Goal: Information Seeking & Learning: Understand process/instructions

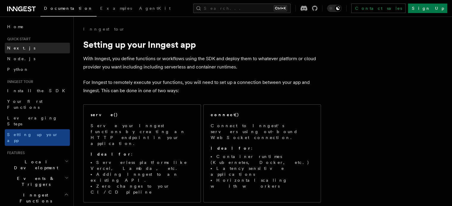
click at [14, 48] on span "Next.js" at bounding box center [21, 48] width 28 height 5
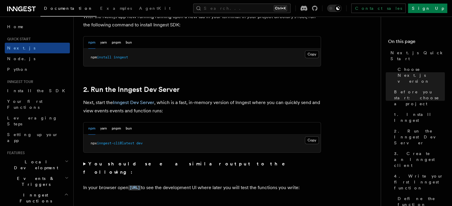
scroll to position [358, 0]
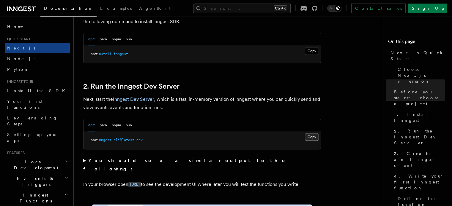
click at [311, 139] on button "Copy Copied" at bounding box center [312, 137] width 14 height 8
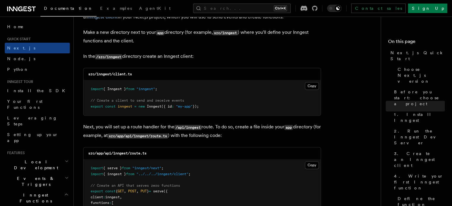
scroll to position [734, 0]
click at [311, 85] on button "Copy Copied" at bounding box center [312, 86] width 14 height 8
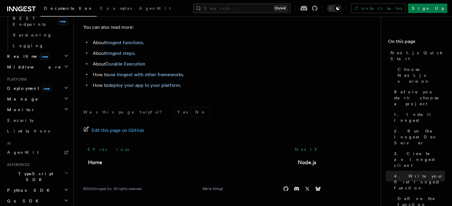
scroll to position [270, 0]
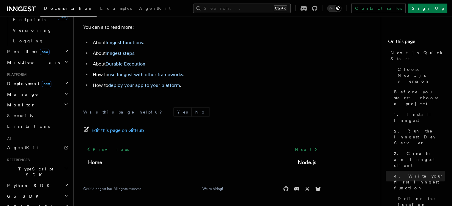
click at [64, 166] on icon "button" at bounding box center [66, 168] width 4 height 5
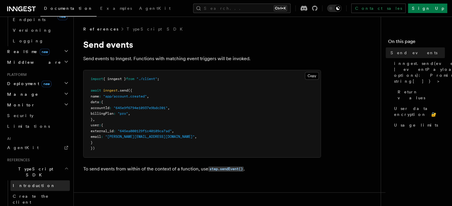
click at [21, 183] on span "Introduction" at bounding box center [34, 185] width 43 height 5
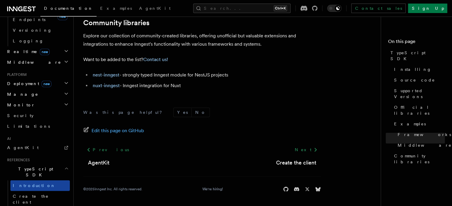
scroll to position [442, 0]
click at [63, 164] on h2 "TypeScript SDK" at bounding box center [37, 172] width 65 height 17
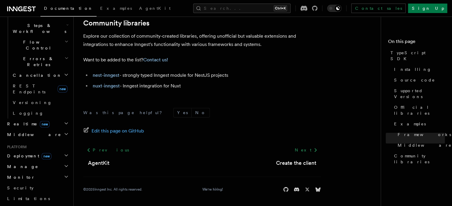
scroll to position [197, 0]
click at [237, 7] on button "Search... Ctrl+K" at bounding box center [241, 9] width 97 height 10
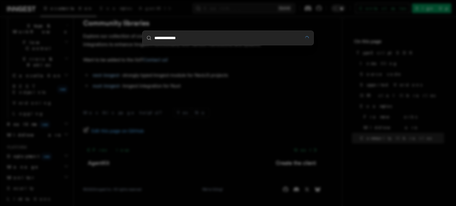
type input "**********"
click at [120, 67] on div at bounding box center [228, 103] width 456 height 206
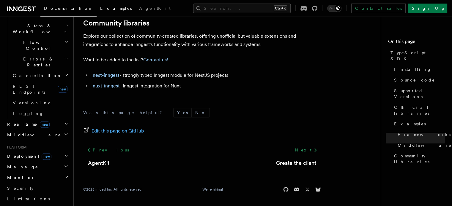
click at [96, 5] on link "Examples" at bounding box center [115, 9] width 39 height 14
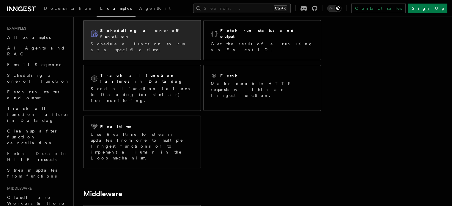
scroll to position [100, 0]
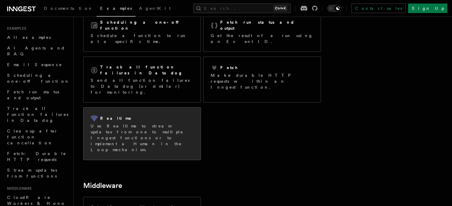
click at [115, 123] on p "Use Realtime to stream updates from one to multiple Inngest functions or to imp…" at bounding box center [142, 138] width 103 height 30
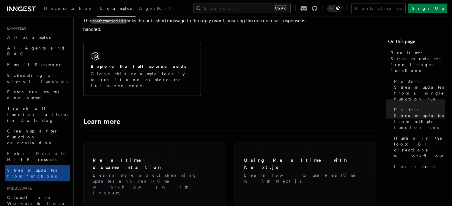
scroll to position [1441, 0]
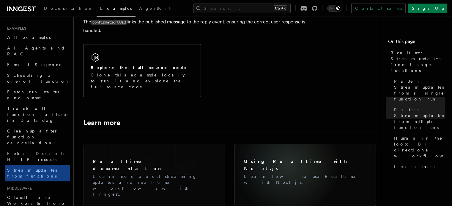
click at [263, 158] on h3 "Using Realtime with Next.js" at bounding box center [305, 165] width 123 height 14
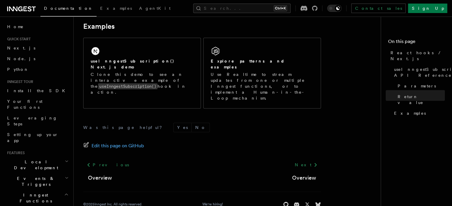
click at [37, 159] on span "Local Development" at bounding box center [35, 165] width 60 height 12
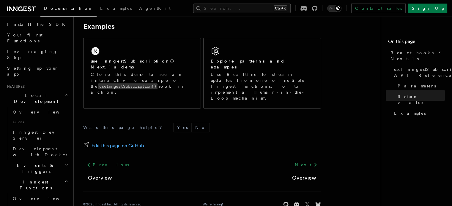
scroll to position [74, 0]
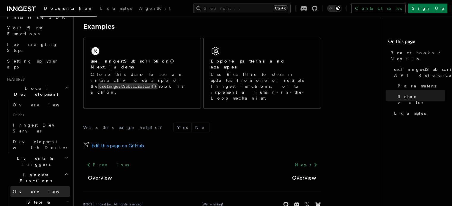
click at [22, 189] on span "Overview" at bounding box center [43, 191] width 61 height 5
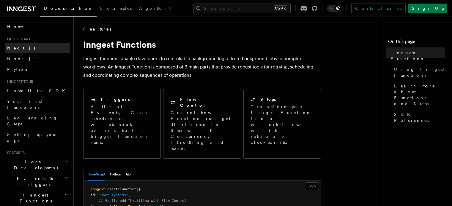
click at [16, 50] on span "Next.js" at bounding box center [21, 48] width 28 height 5
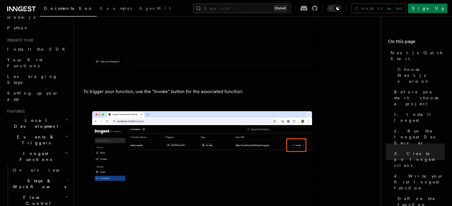
scroll to position [43, 0]
click at [31, 177] on span "Steps & Workflows" at bounding box center [38, 183] width 56 height 12
click at [28, 167] on span "Overview" at bounding box center [43, 169] width 61 height 5
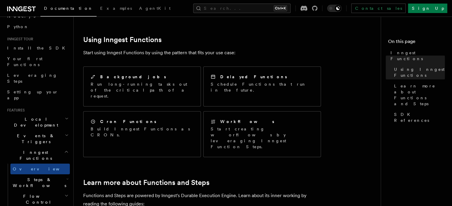
scroll to position [288, 0]
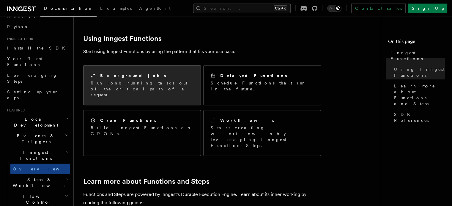
click at [134, 80] on p "Run long-running tasks out of the critical path of a request." at bounding box center [142, 89] width 103 height 18
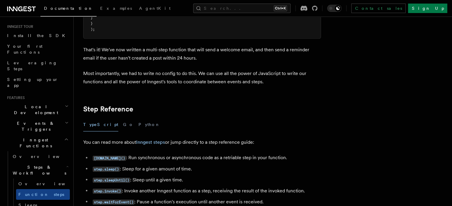
scroll to position [57, 0]
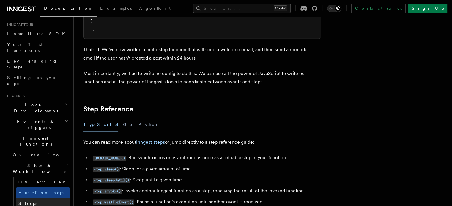
click at [30, 198] on link "Sleeps" at bounding box center [43, 203] width 54 height 11
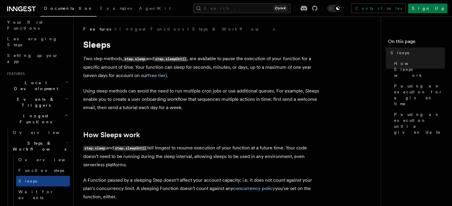
scroll to position [81, 0]
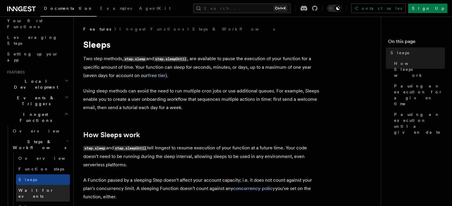
click at [42, 188] on span "Wait for events" at bounding box center [43, 194] width 51 height 12
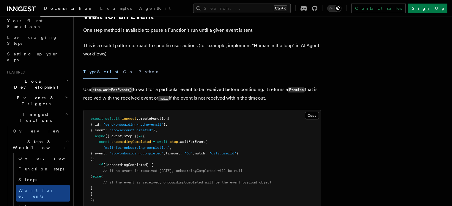
scroll to position [29, 0]
drag, startPoint x: 115, startPoint y: 158, endPoint x: 106, endPoint y: 144, distance: 16.9
click at [106, 144] on pre "export default inngest .createFunction ( { id : "send-onboarding-nudge-email" }…" at bounding box center [201, 159] width 237 height 99
click at [114, 160] on pre "export default inngest .createFunction ( { id : "send-onboarding-nudge-email" }…" at bounding box center [201, 159] width 237 height 99
drag, startPoint x: 114, startPoint y: 160, endPoint x: 103, endPoint y: 142, distance: 20.9
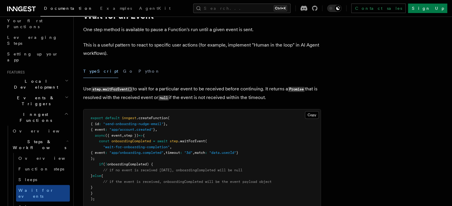
click at [103, 142] on pre "export default inngest .createFunction ( { id : "send-onboarding-nudge-email" }…" at bounding box center [201, 159] width 237 height 99
click at [113, 158] on pre "export default inngest .createFunction ( { id : "send-onboarding-nudge-email" }…" at bounding box center [201, 159] width 237 height 99
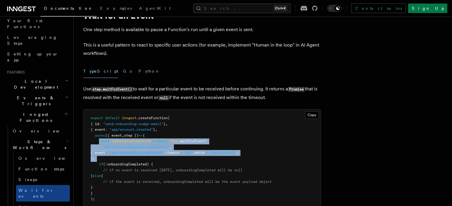
drag, startPoint x: 113, startPoint y: 158, endPoint x: 107, endPoint y: 143, distance: 16.6
click at [107, 143] on pre "export default inngest .createFunction ( { id : "send-onboarding-nudge-email" }…" at bounding box center [201, 159] width 237 height 99
click at [114, 156] on pre "export default inngest .createFunction ( { id : "send-onboarding-nudge-email" }…" at bounding box center [201, 159] width 237 height 99
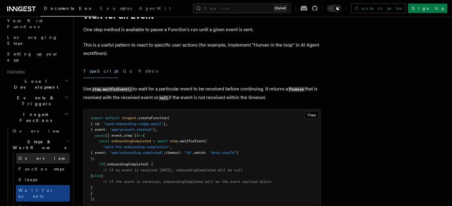
click at [34, 156] on span "Overview" at bounding box center [48, 159] width 61 height 6
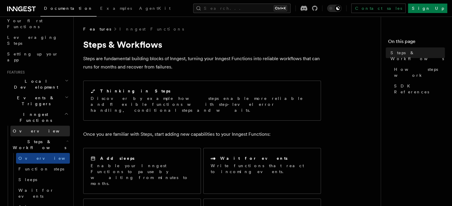
click at [24, 129] on span "Overview" at bounding box center [43, 131] width 61 height 5
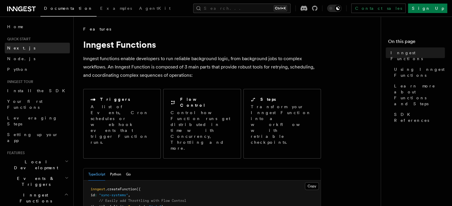
click at [26, 48] on link "Next.js" at bounding box center [37, 48] width 65 height 11
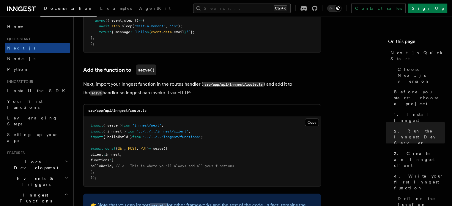
scroll to position [1148, 0]
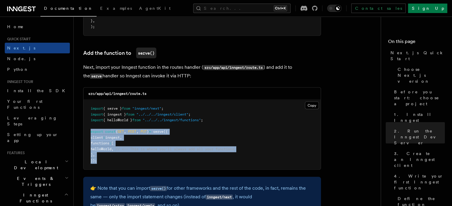
drag, startPoint x: 101, startPoint y: 164, endPoint x: 91, endPoint y: 133, distance: 32.6
click at [91, 133] on pre "import { serve } from "inngest/next" ; import { inngest } from "../../../innges…" at bounding box center [201, 135] width 237 height 70
copy code "export const { GET , POST , PUT } = serve ({ client : inngest , functions : [ h…"
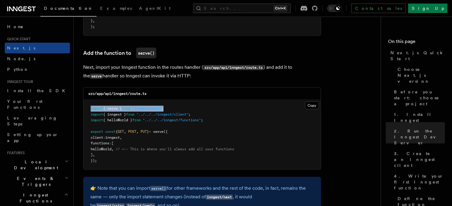
drag, startPoint x: 175, startPoint y: 110, endPoint x: 90, endPoint y: 110, distance: 84.6
click at [90, 110] on pre "import { serve } from "inngest/next" ; import { inngest } from "../../../innges…" at bounding box center [201, 135] width 237 height 70
copy span "import { serve } from "inngest/next" ;"
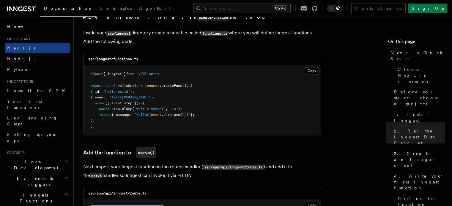
scroll to position [1046, 0]
